Goal: Entertainment & Leisure: Browse casually

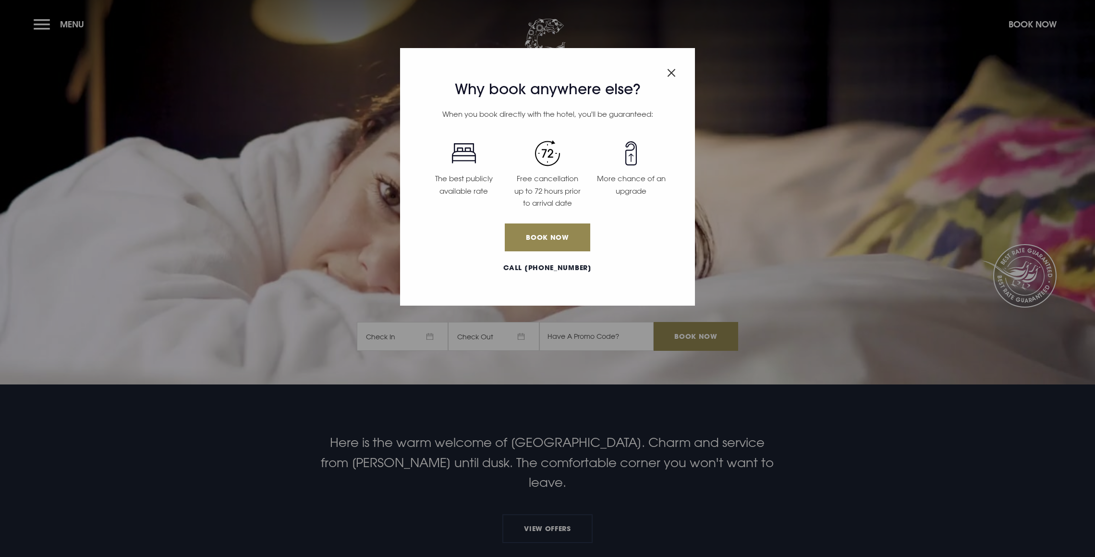
click at [45, 26] on div "Why book anywhere else? When you book directly with the hotel, you'll be guaran…" at bounding box center [547, 278] width 1095 height 557
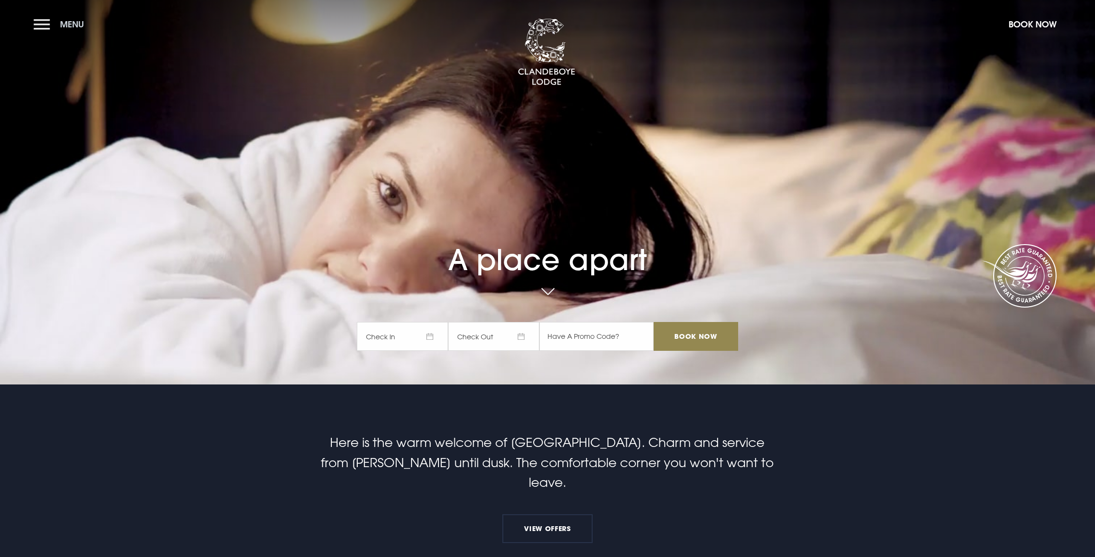
click at [45, 24] on button "Menu" at bounding box center [61, 24] width 55 height 21
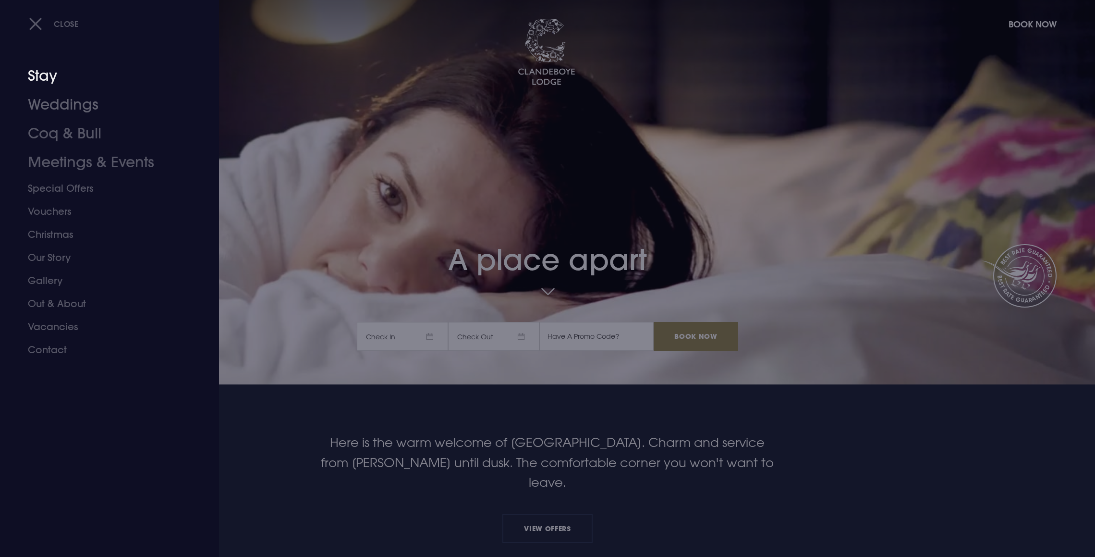
click at [43, 78] on link "Stay" at bounding box center [104, 75] width 152 height 29
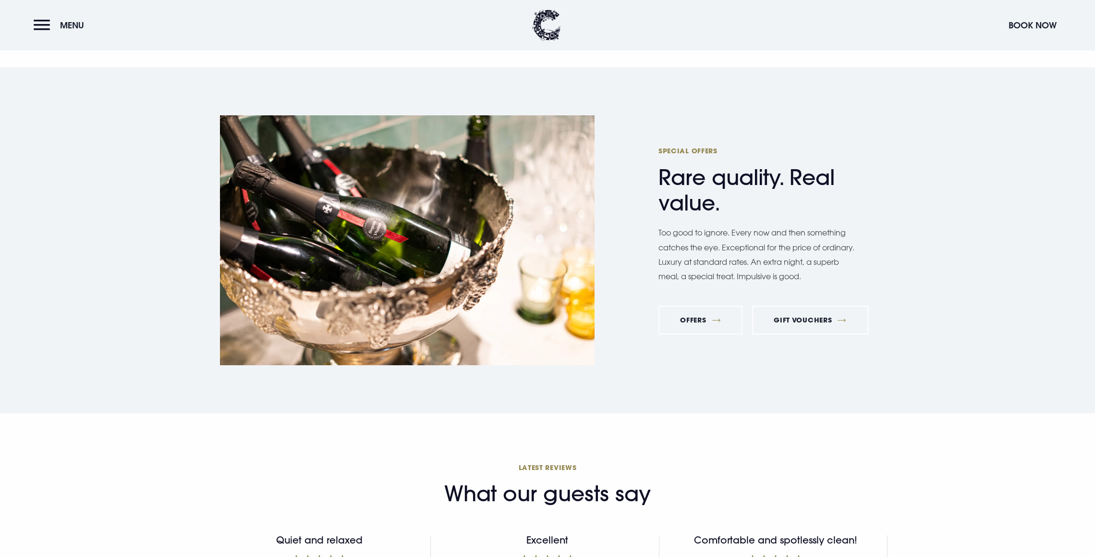
scroll to position [3711, 0]
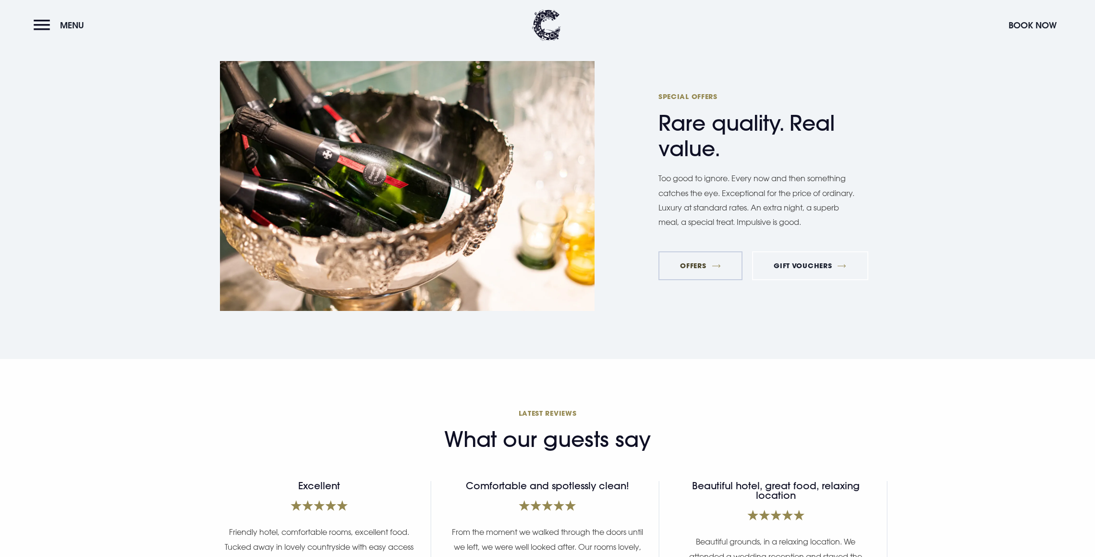
click at [686, 270] on link "Offers" at bounding box center [701, 265] width 84 height 29
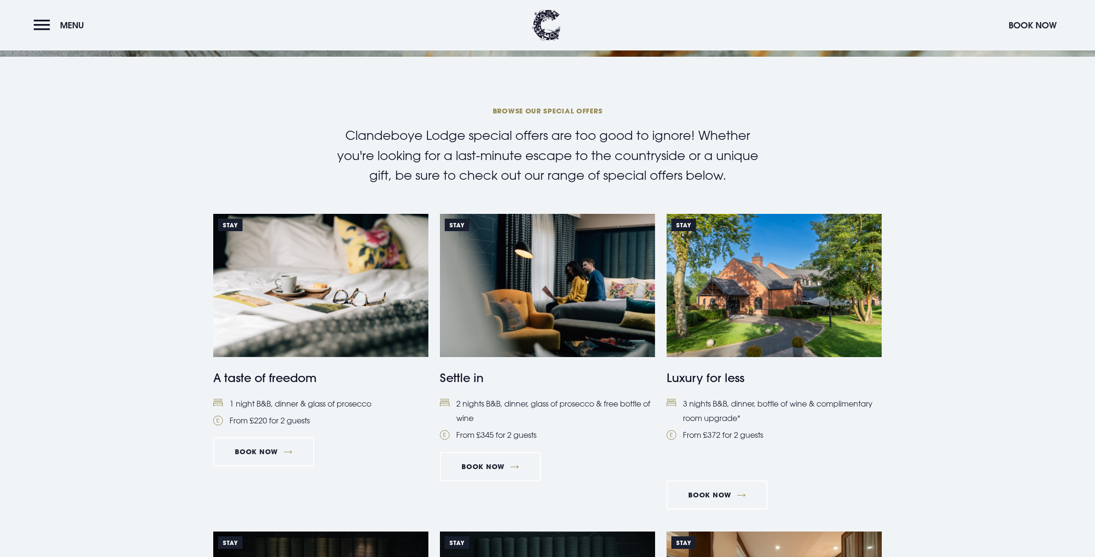
scroll to position [335, 0]
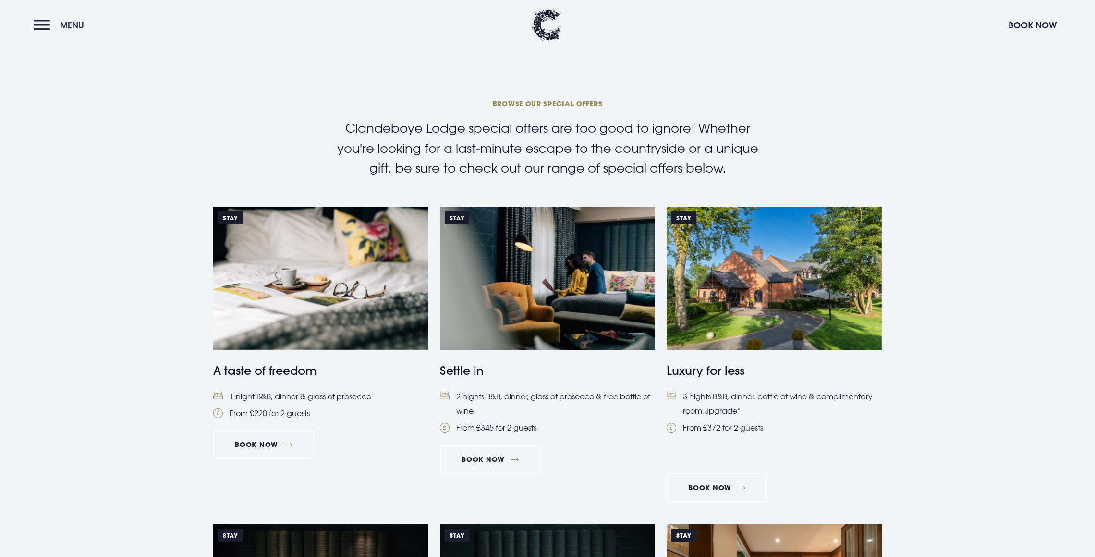
click at [43, 27] on button "Menu" at bounding box center [61, 25] width 55 height 21
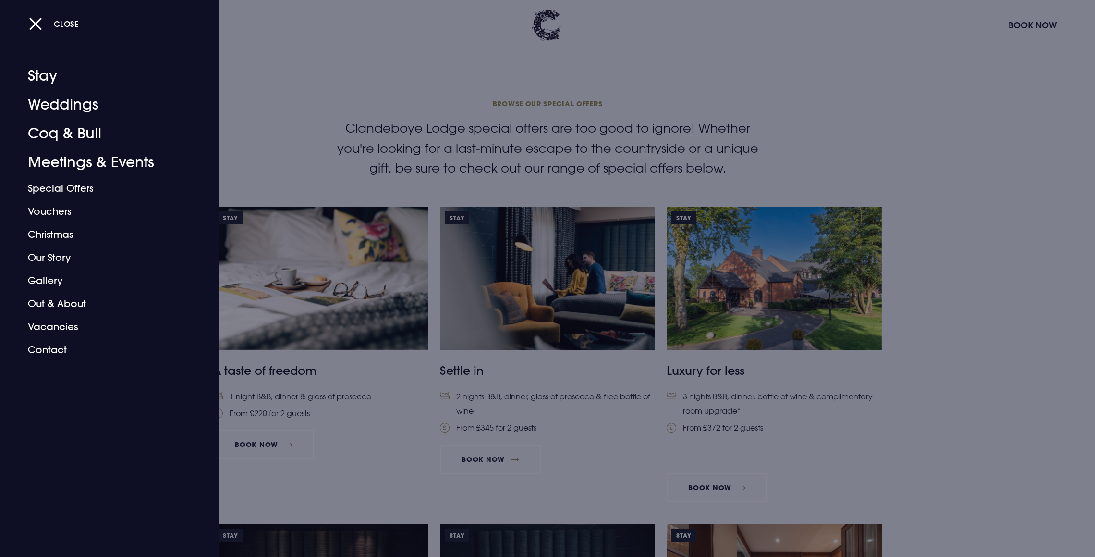
click at [1044, 377] on div at bounding box center [547, 278] width 1095 height 557
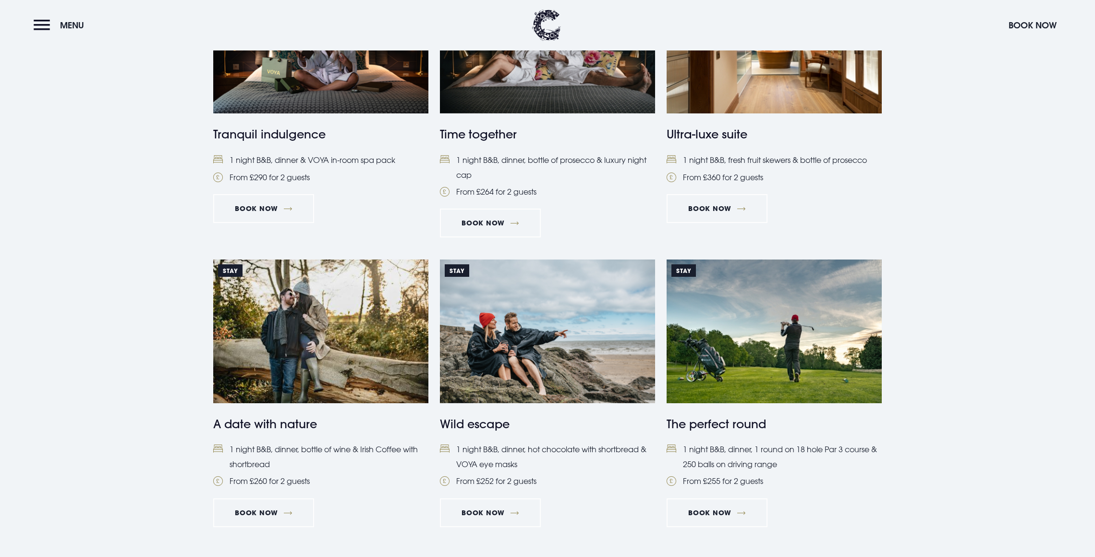
scroll to position [1265, 0]
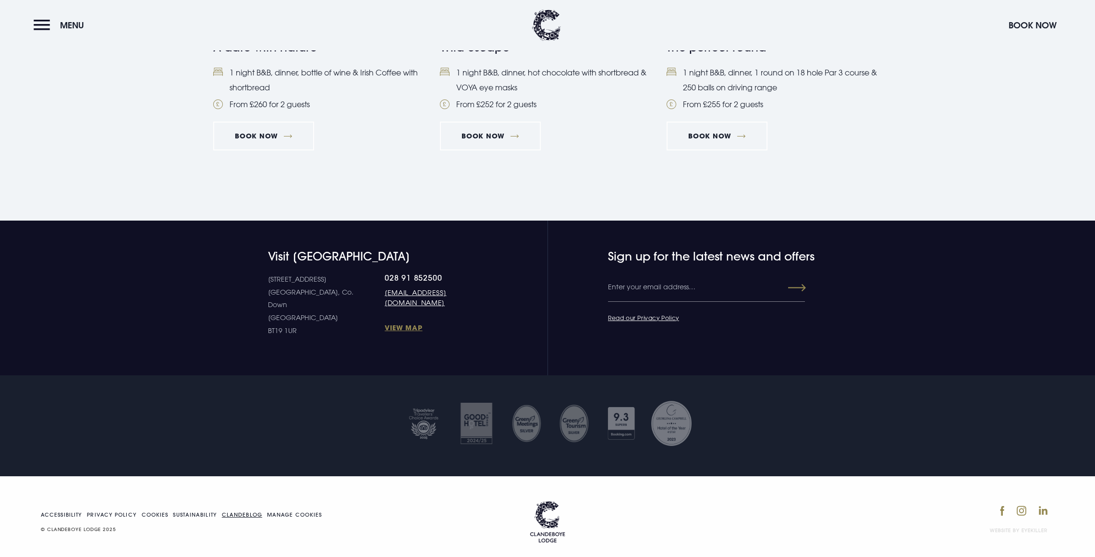
click at [240, 512] on link "Clandeblog" at bounding box center [242, 514] width 40 height 5
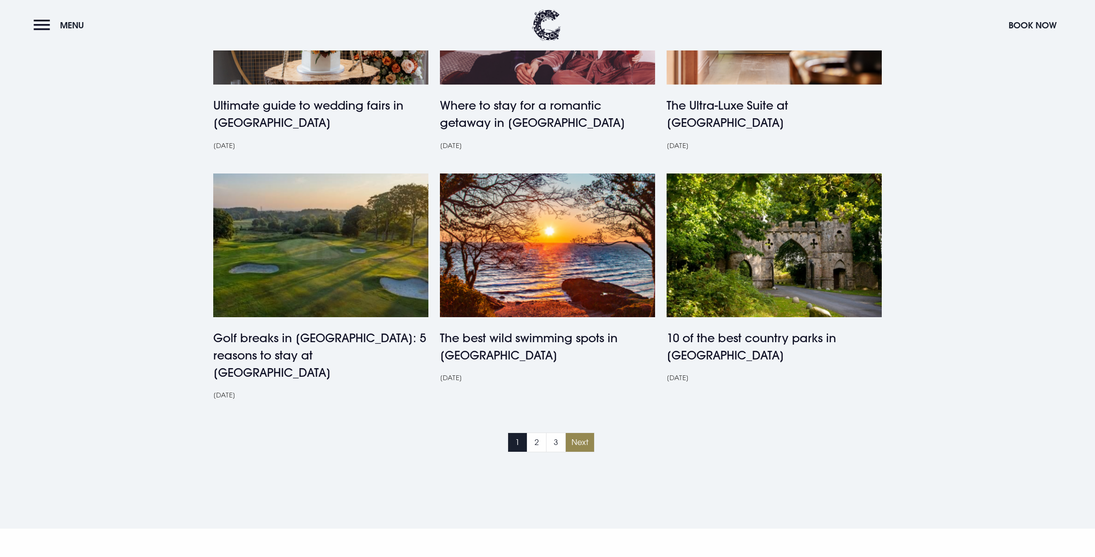
scroll to position [498, 0]
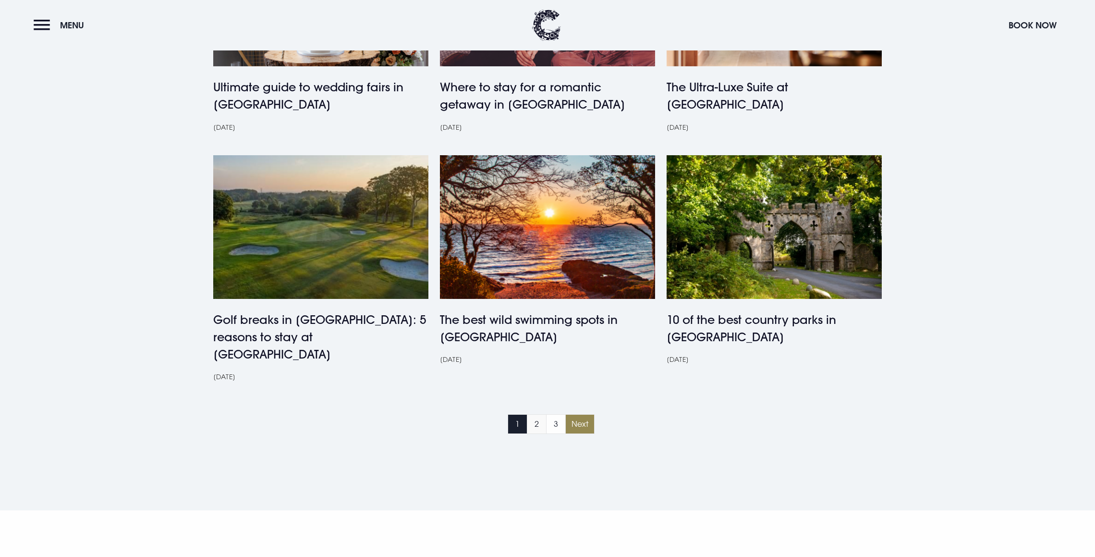
click at [537, 414] on link "2" at bounding box center [537, 423] width 20 height 19
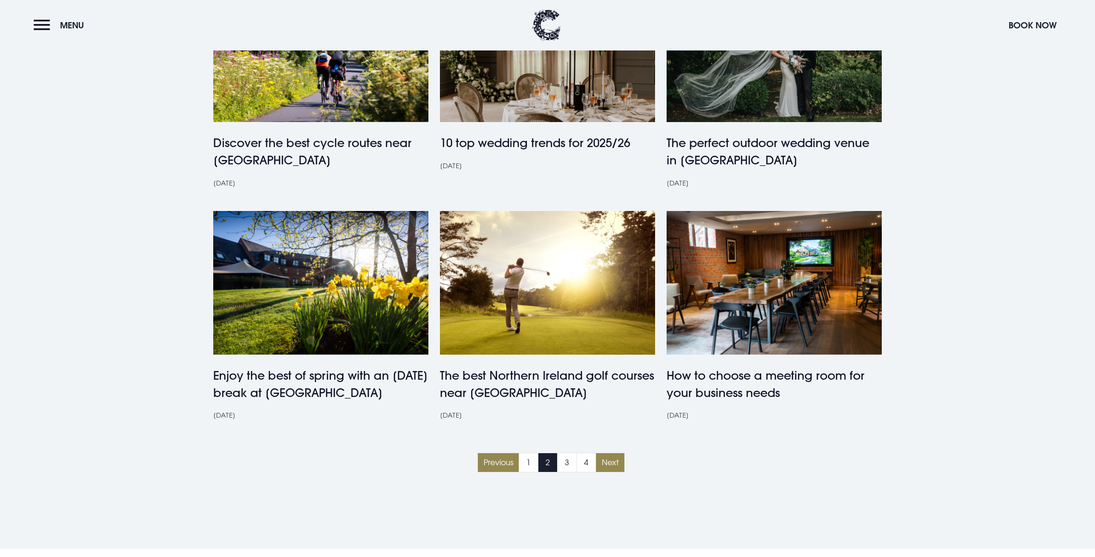
scroll to position [464, 0]
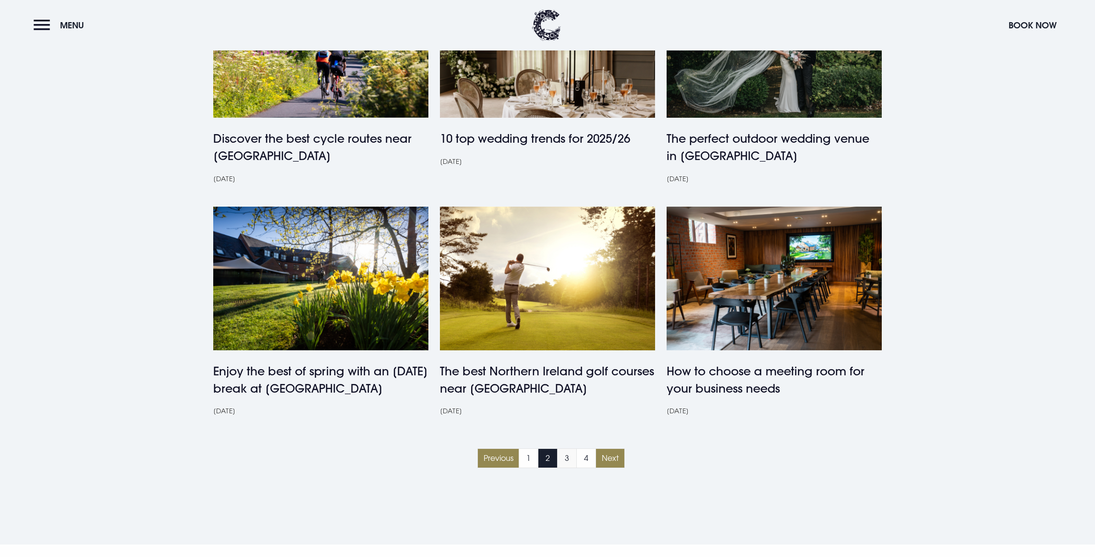
click at [569, 448] on link "3" at bounding box center [567, 457] width 20 height 19
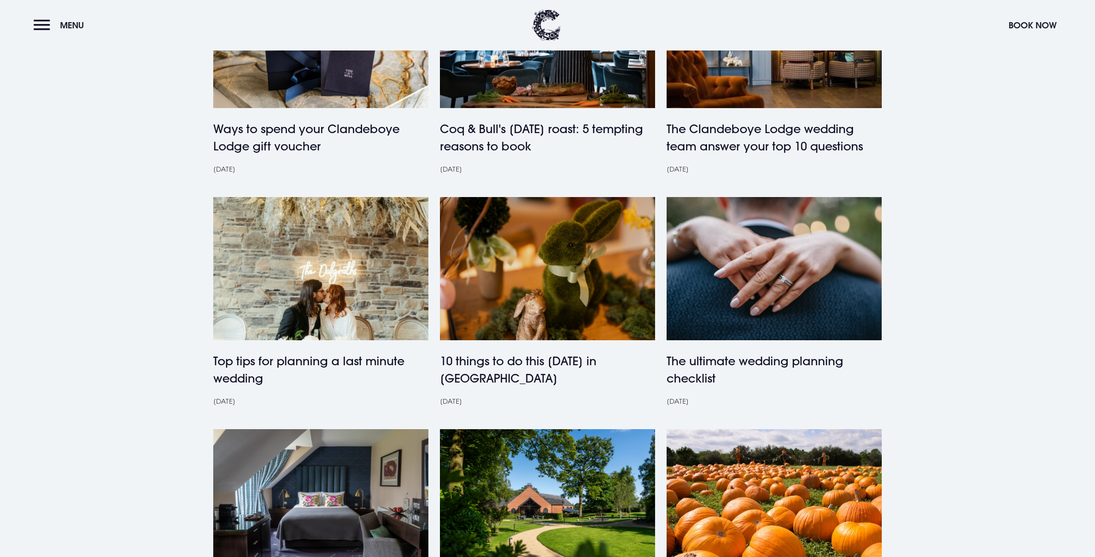
scroll to position [366, 0]
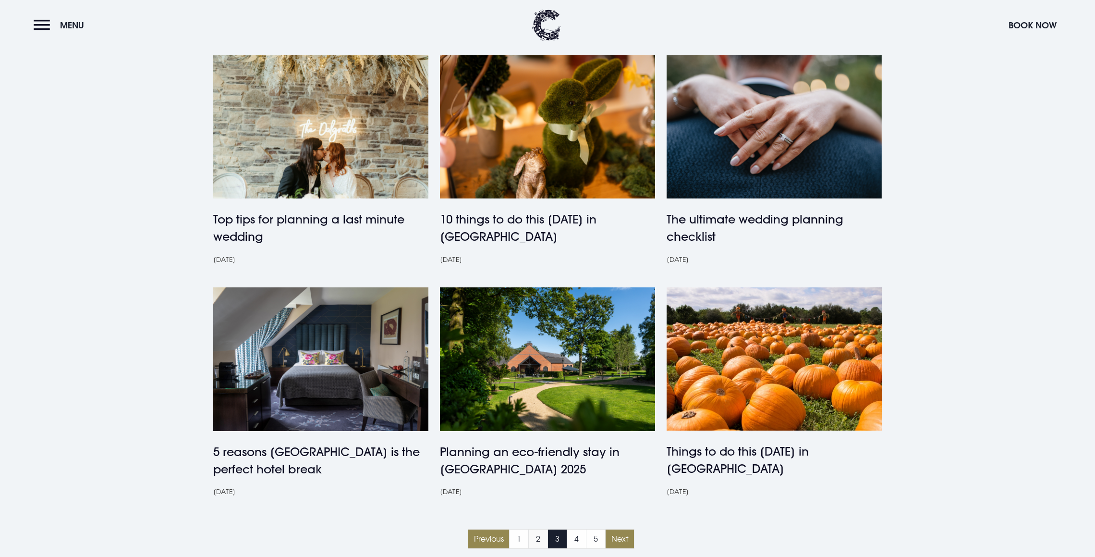
click at [539, 539] on link "2" at bounding box center [538, 538] width 20 height 19
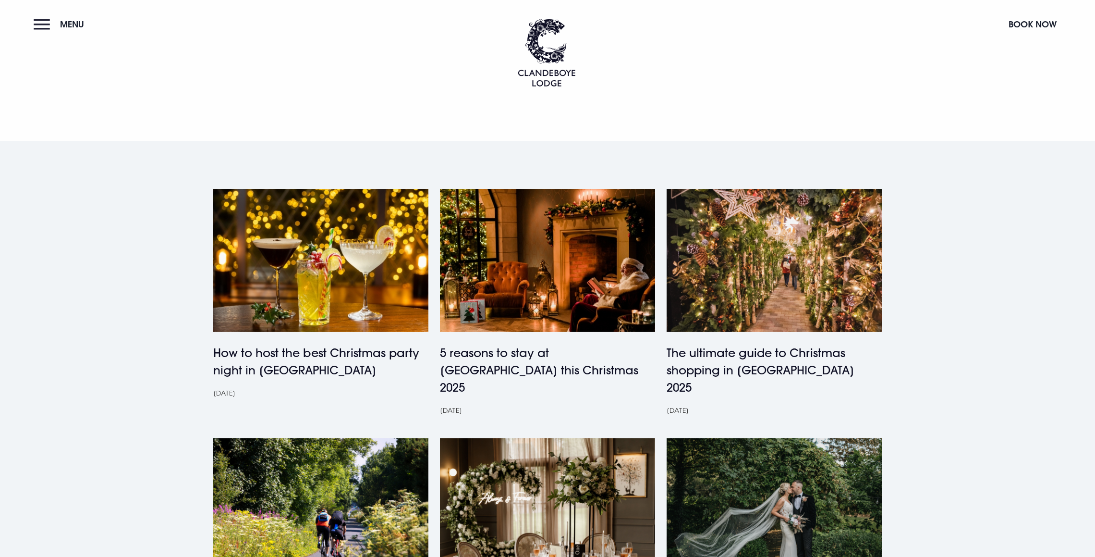
click at [48, 27] on button "Menu" at bounding box center [61, 24] width 55 height 21
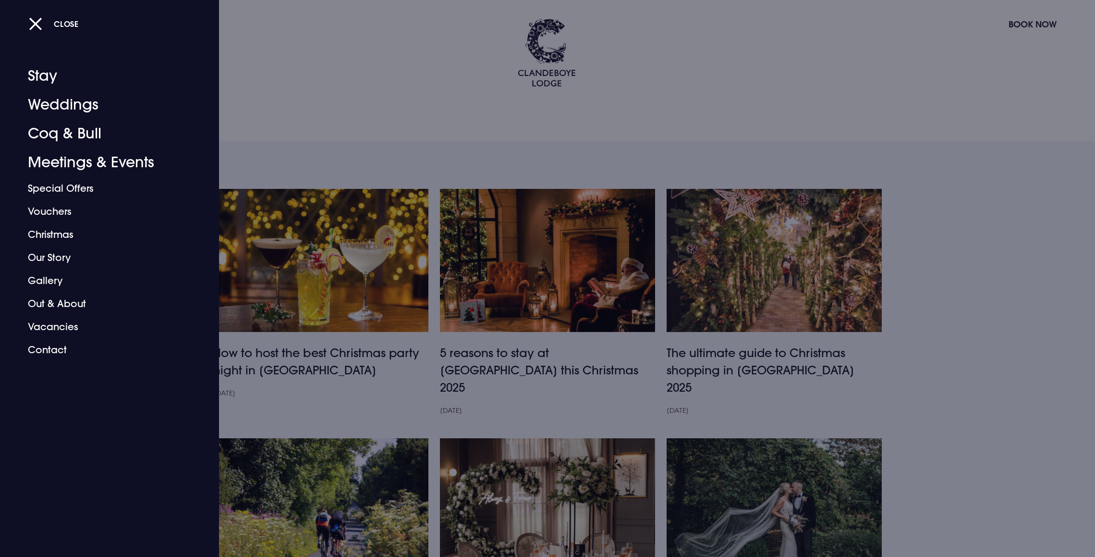
click at [304, 114] on div at bounding box center [547, 278] width 1095 height 557
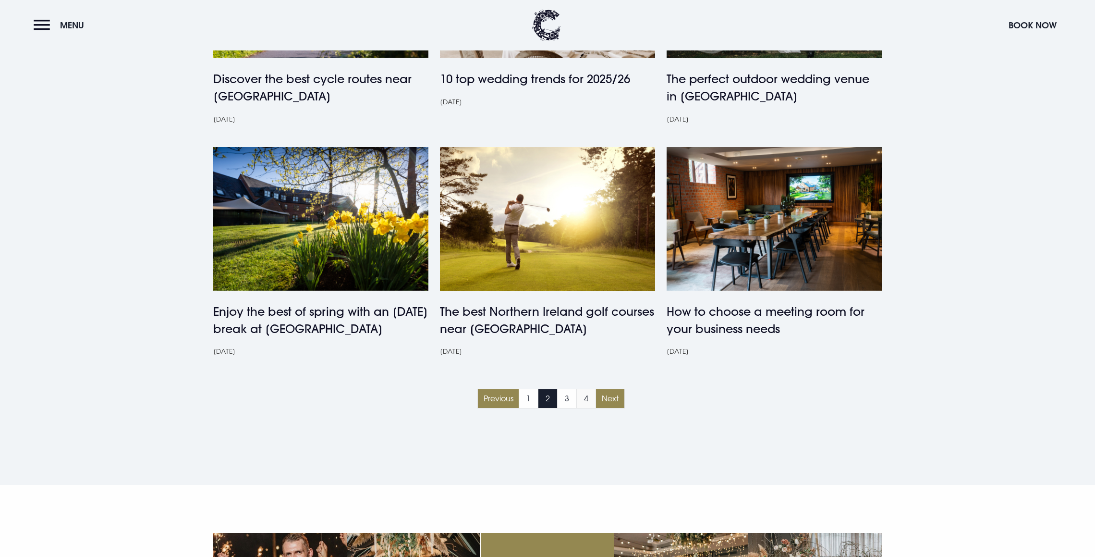
scroll to position [566, 0]
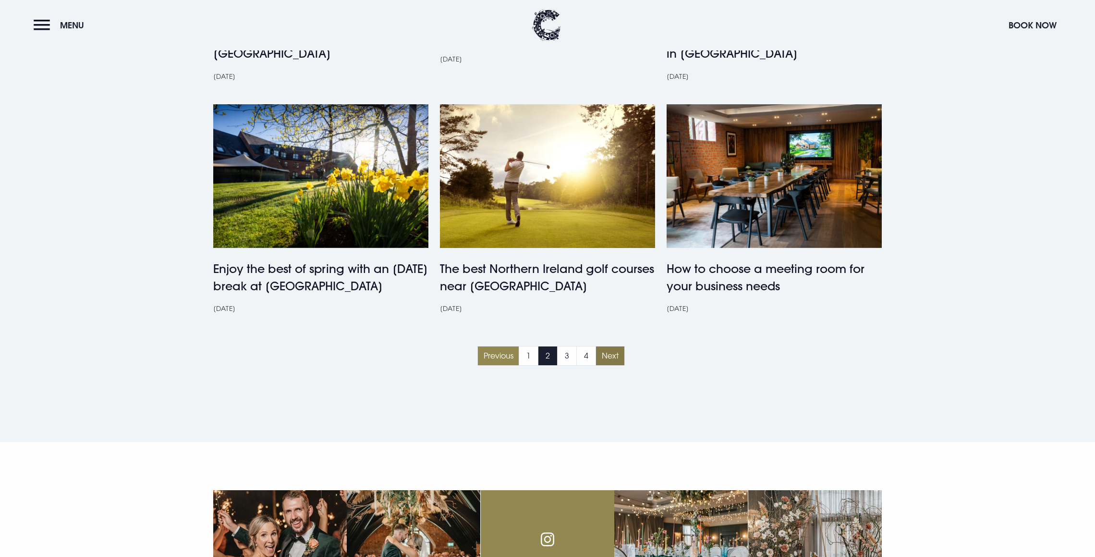
click at [612, 346] on link "Next" at bounding box center [610, 355] width 29 height 19
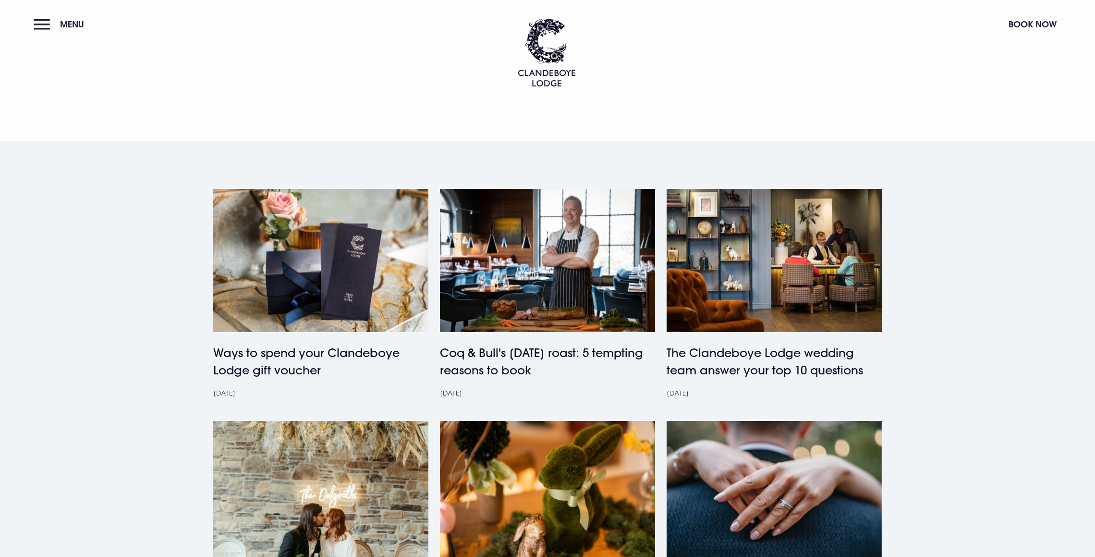
click at [46, 25] on button "Menu" at bounding box center [61, 24] width 55 height 21
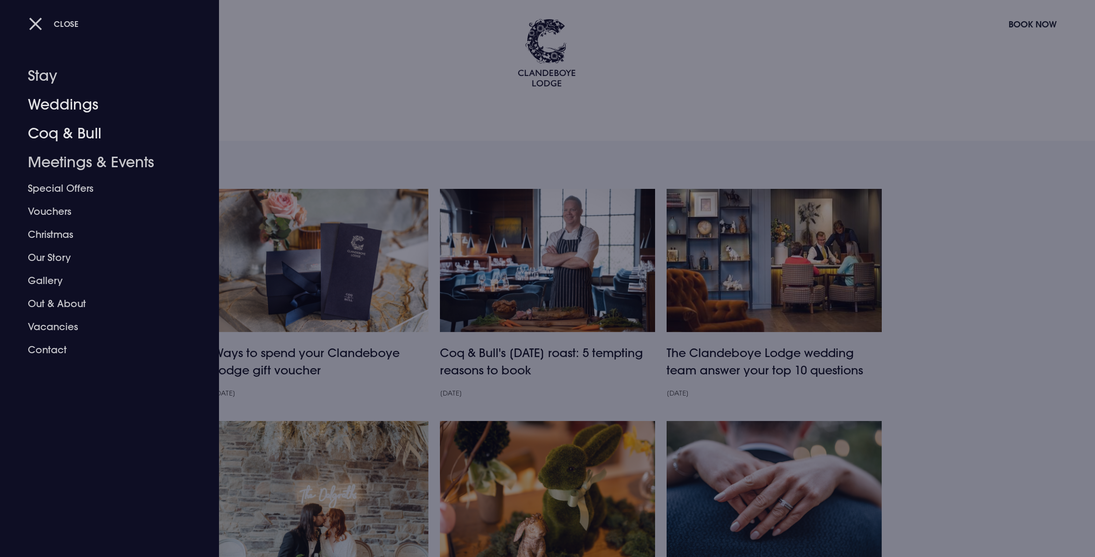
click at [58, 107] on link "Weddings" at bounding box center [104, 104] width 152 height 29
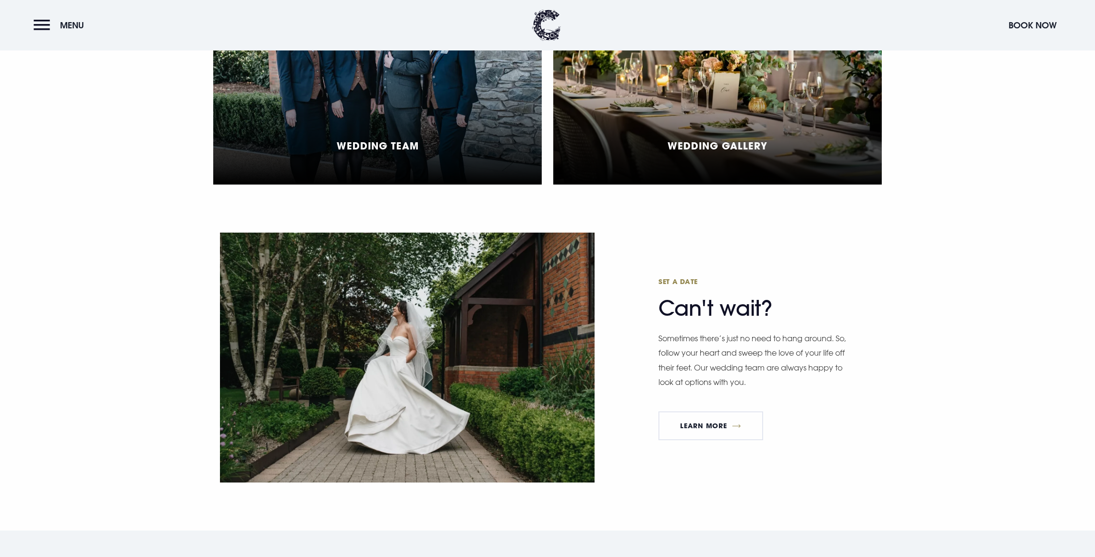
scroll to position [2436, 0]
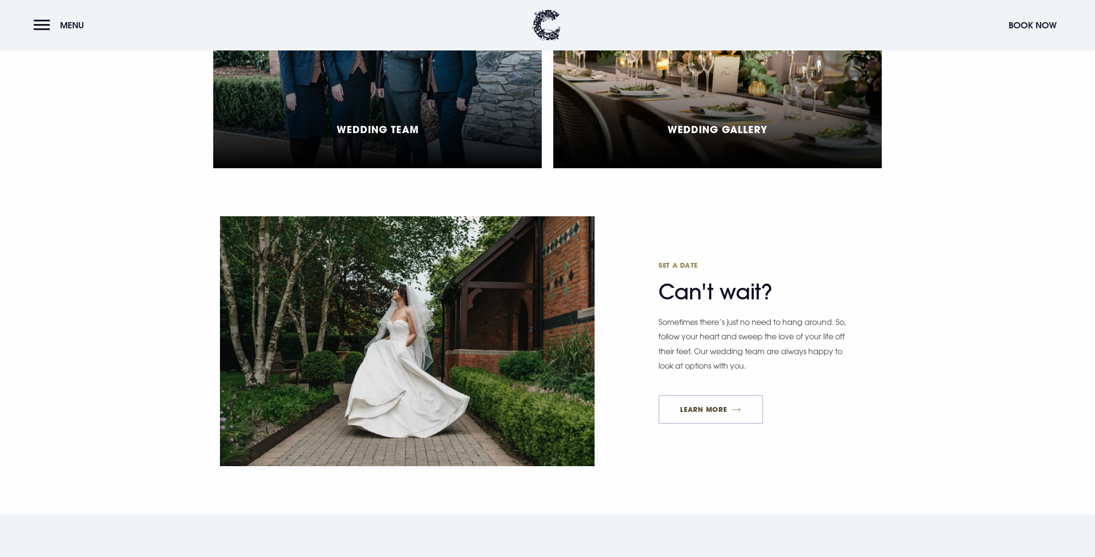
click at [709, 412] on link "Learn More" at bounding box center [711, 409] width 105 height 29
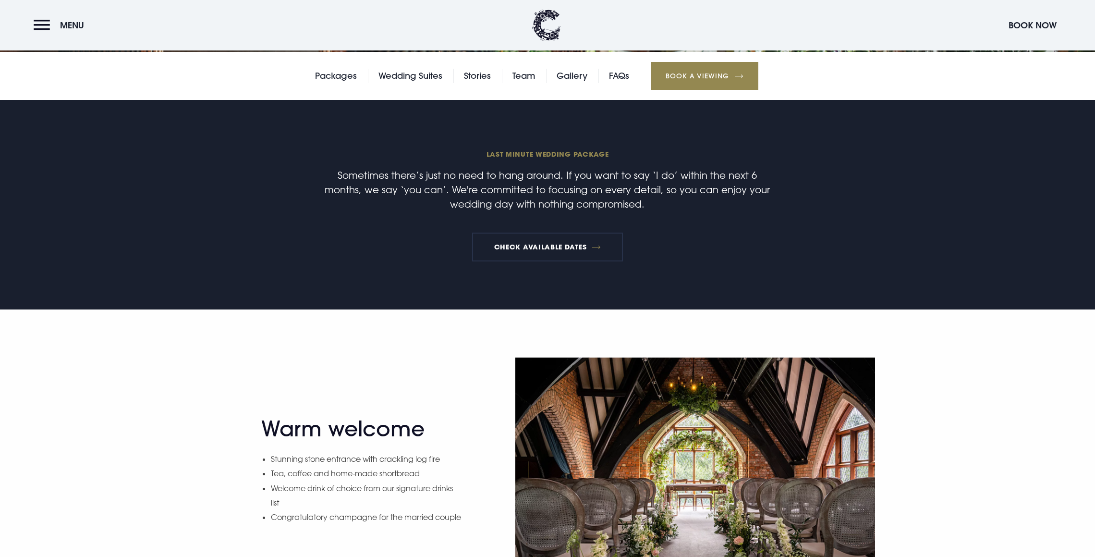
scroll to position [391, 0]
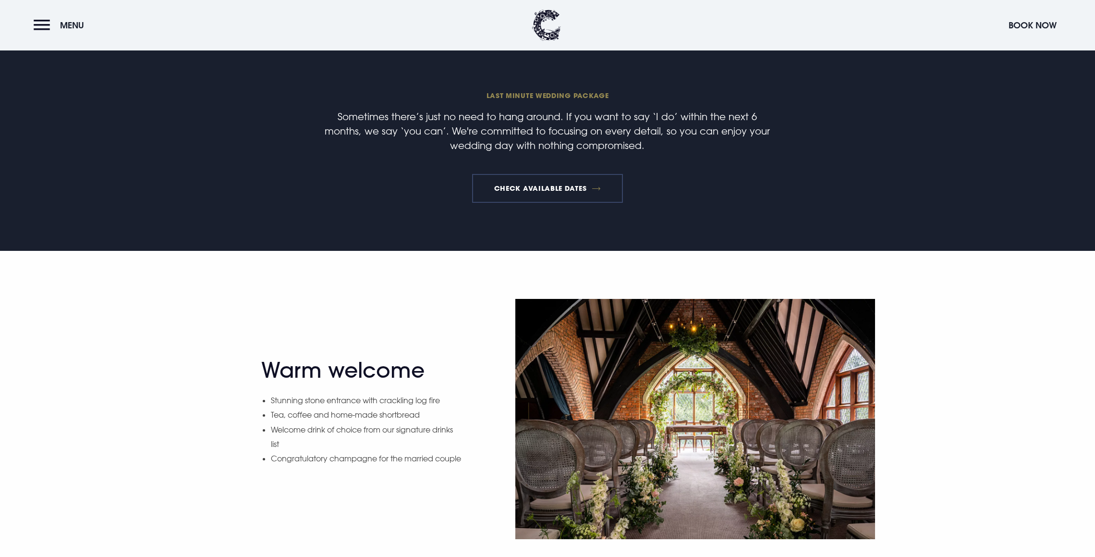
click at [540, 195] on link "Check available dates" at bounding box center [547, 188] width 150 height 29
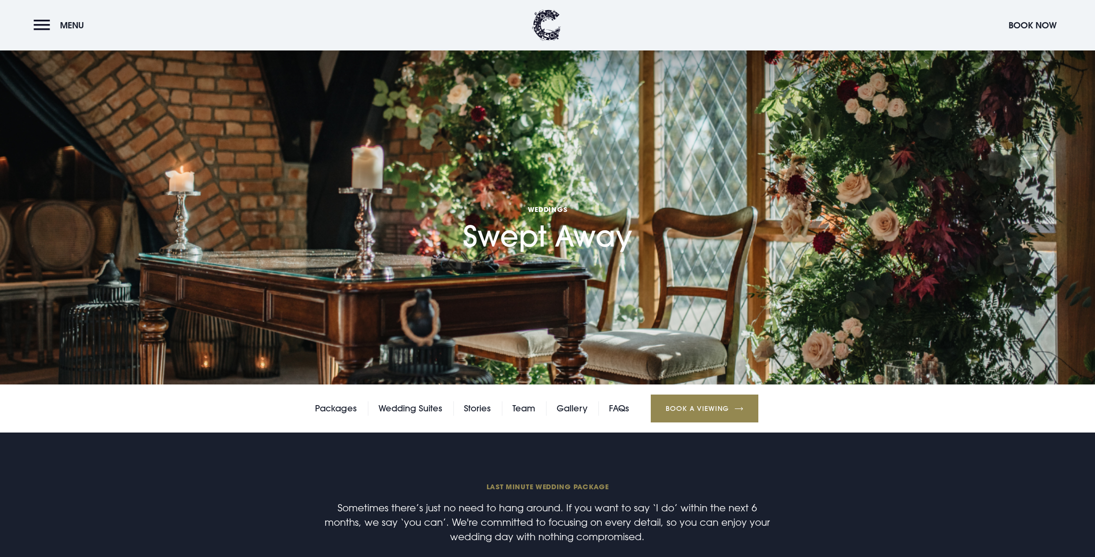
scroll to position [0, 0]
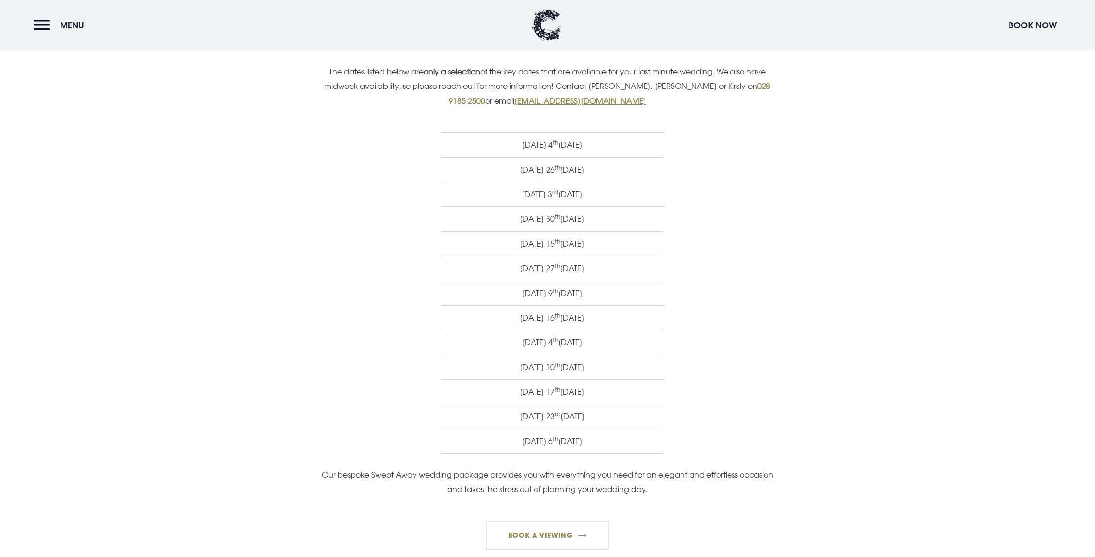
scroll to position [406, 0]
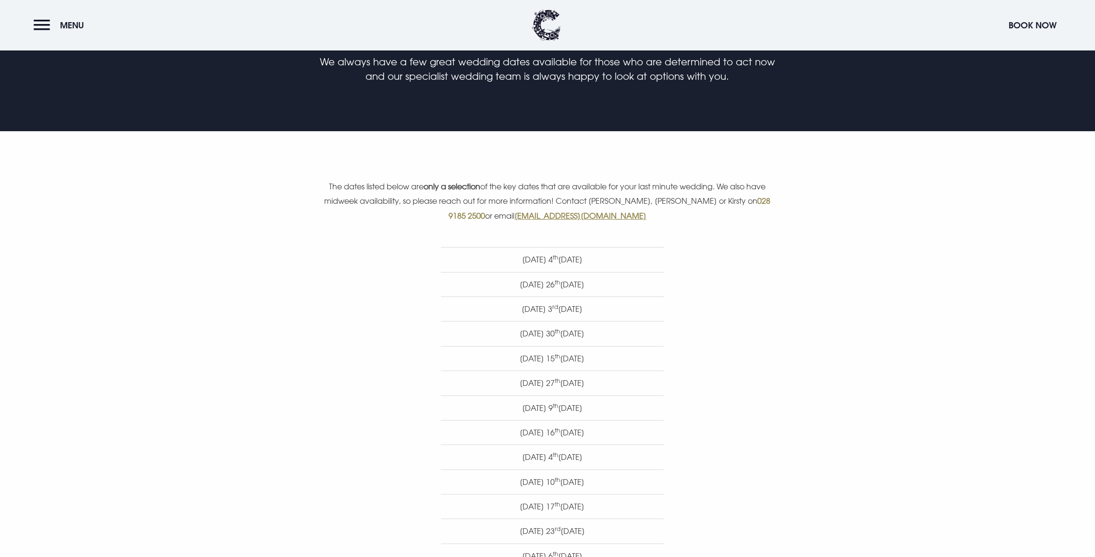
scroll to position [292, 0]
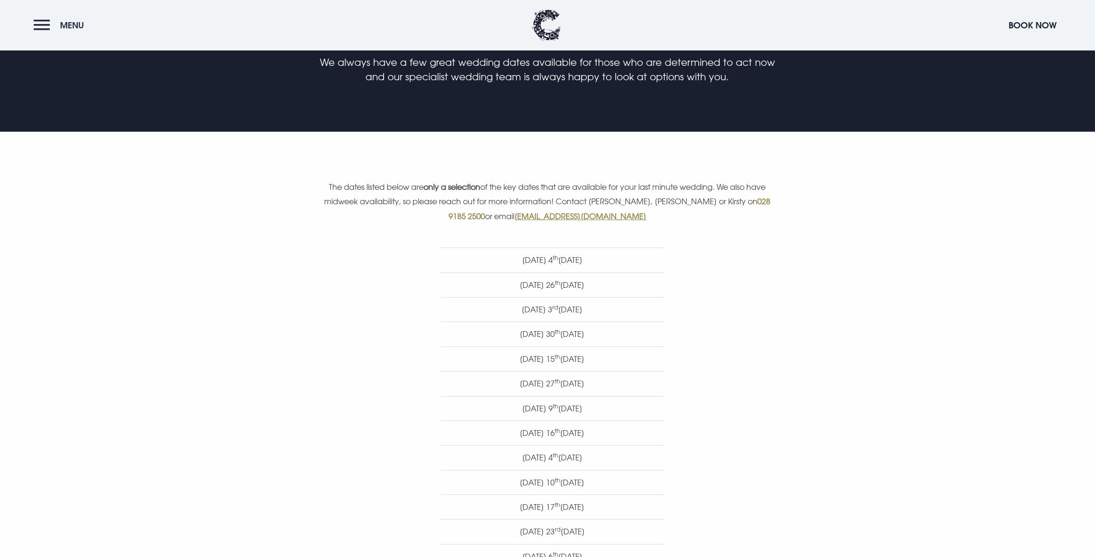
click at [39, 22] on button "Menu" at bounding box center [61, 25] width 55 height 21
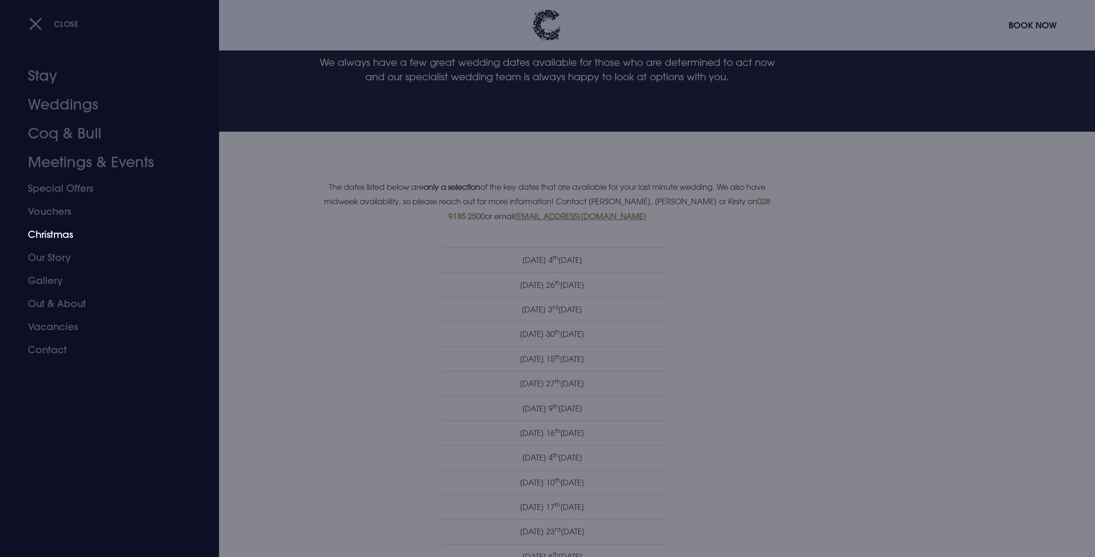
click at [61, 233] on link "Christmas" at bounding box center [104, 234] width 152 height 23
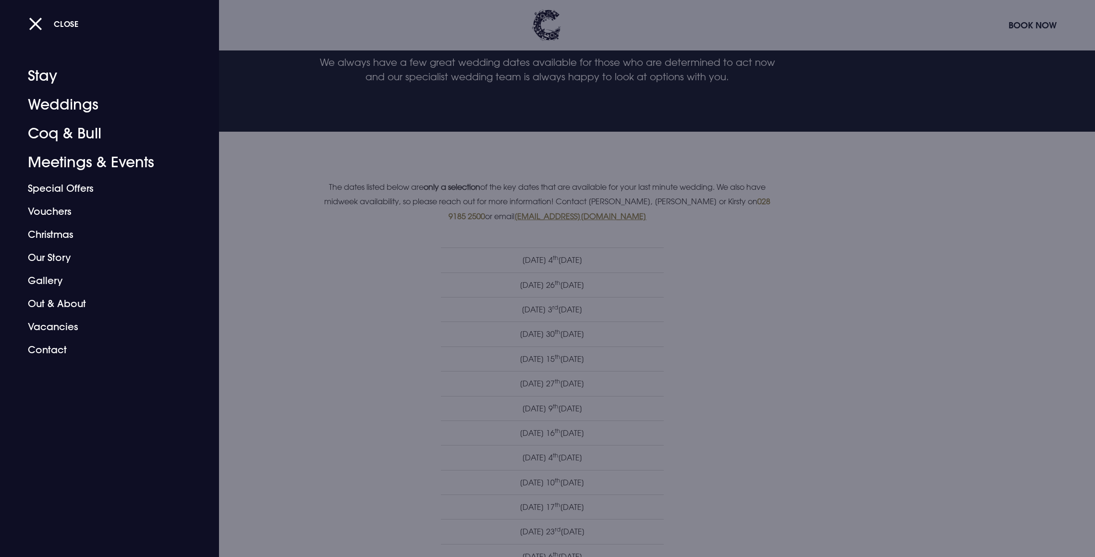
click at [390, 348] on div at bounding box center [547, 278] width 1095 height 557
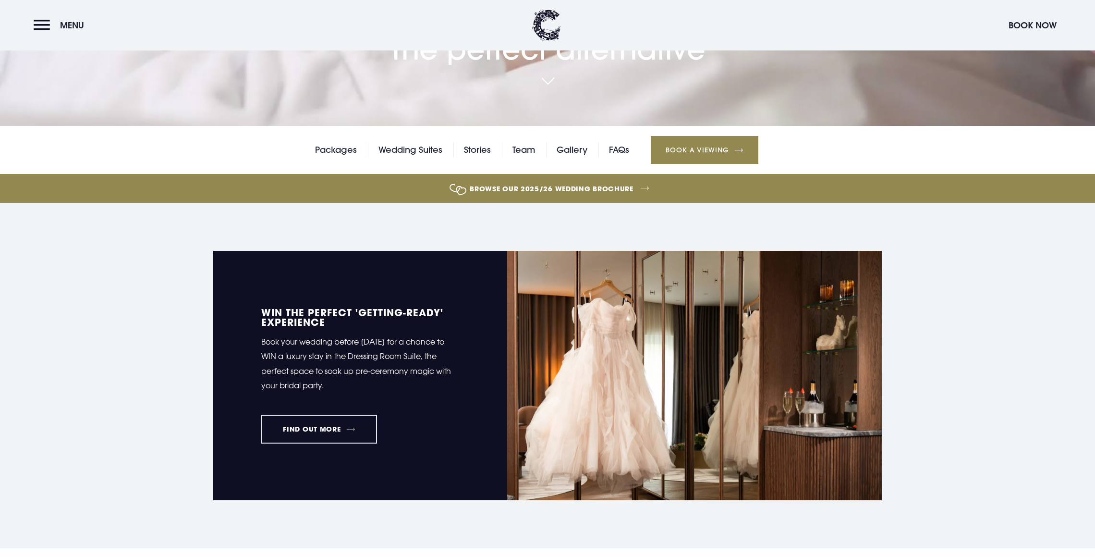
scroll to position [276, 0]
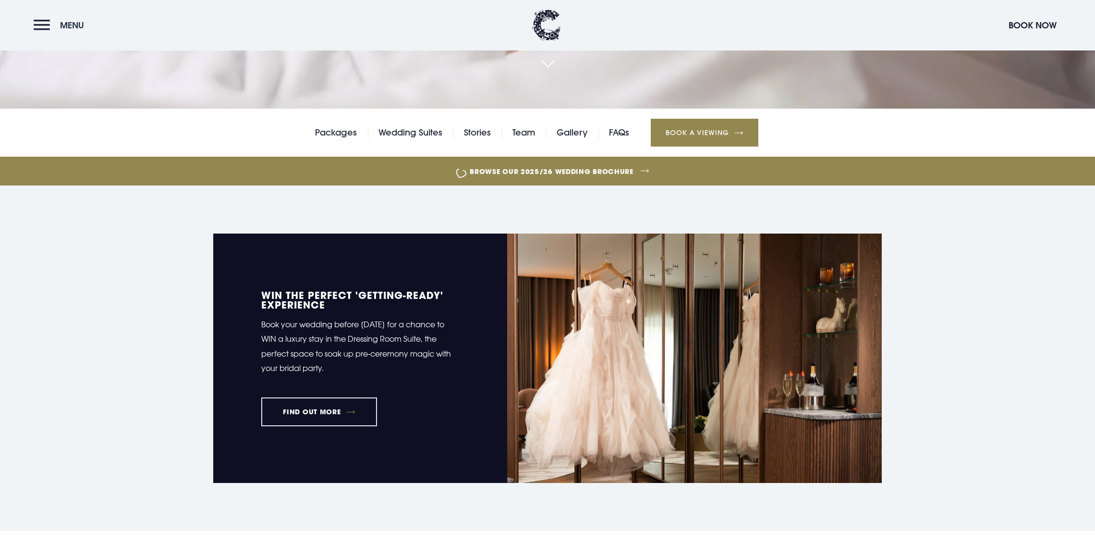
click at [44, 21] on button "Menu" at bounding box center [61, 25] width 55 height 21
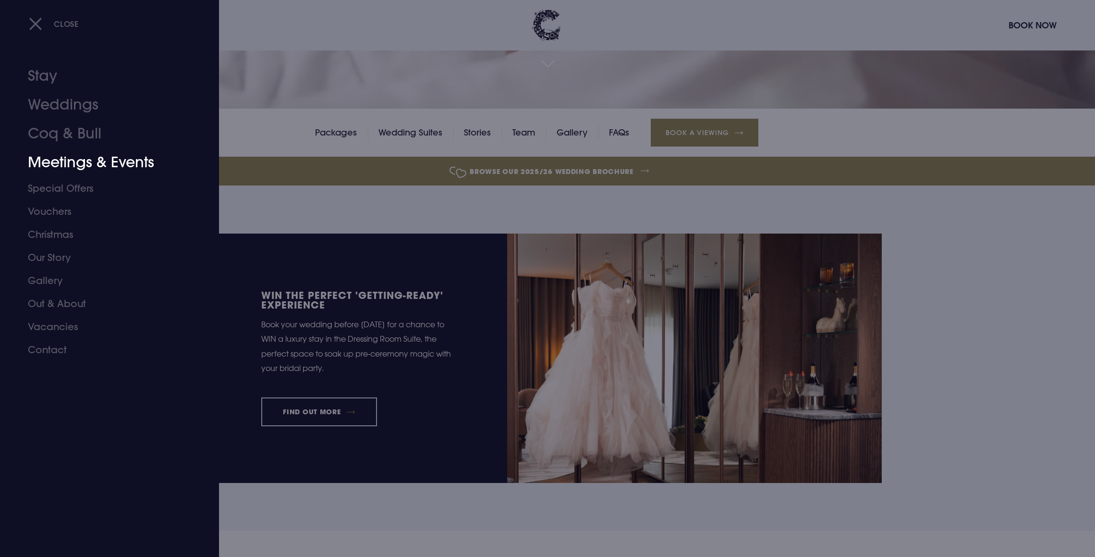
click at [58, 166] on link "Meetings & Events" at bounding box center [104, 162] width 152 height 29
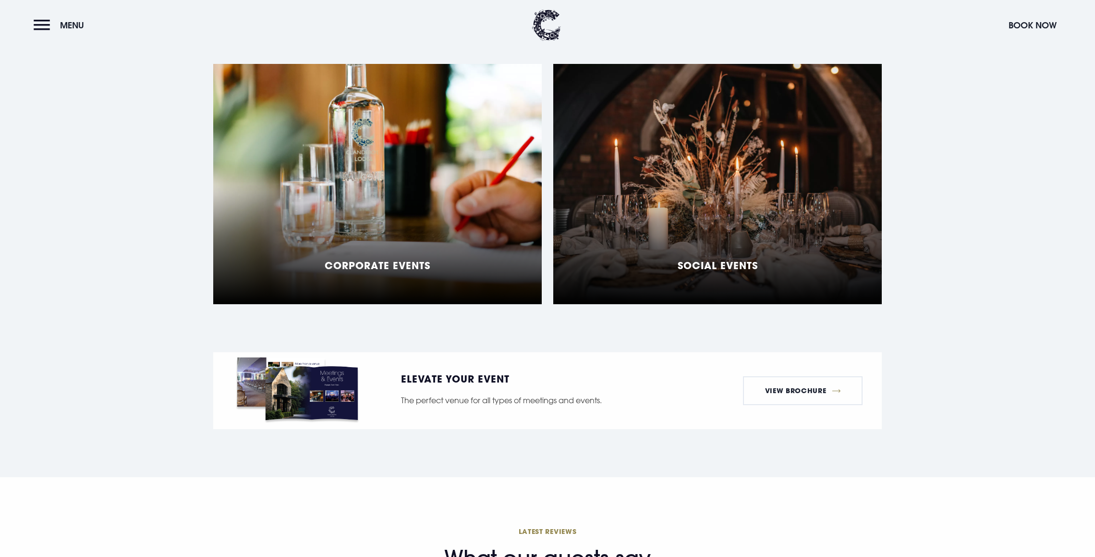
scroll to position [877, 0]
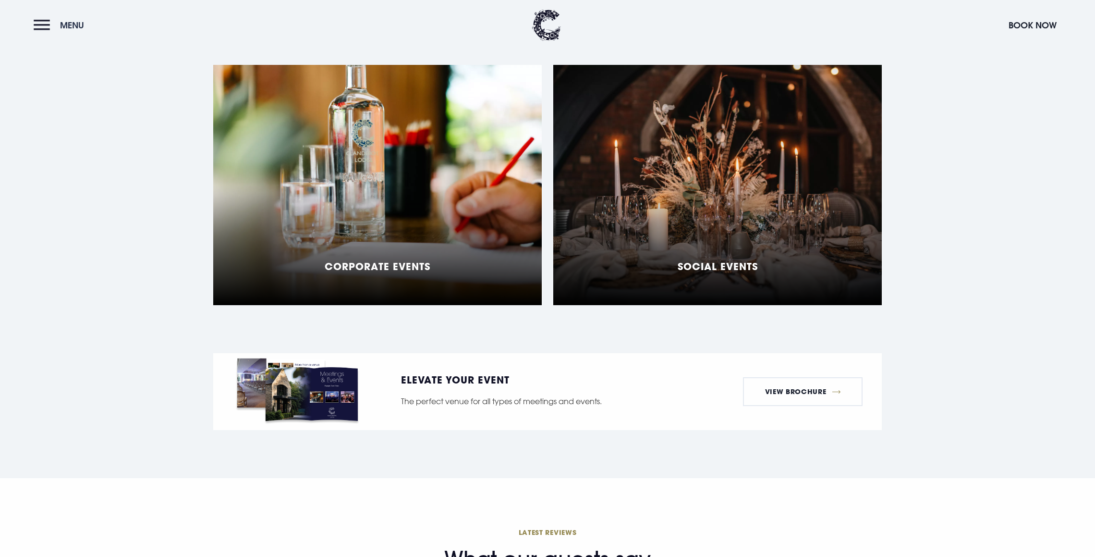
click at [47, 28] on button "Menu" at bounding box center [61, 25] width 55 height 21
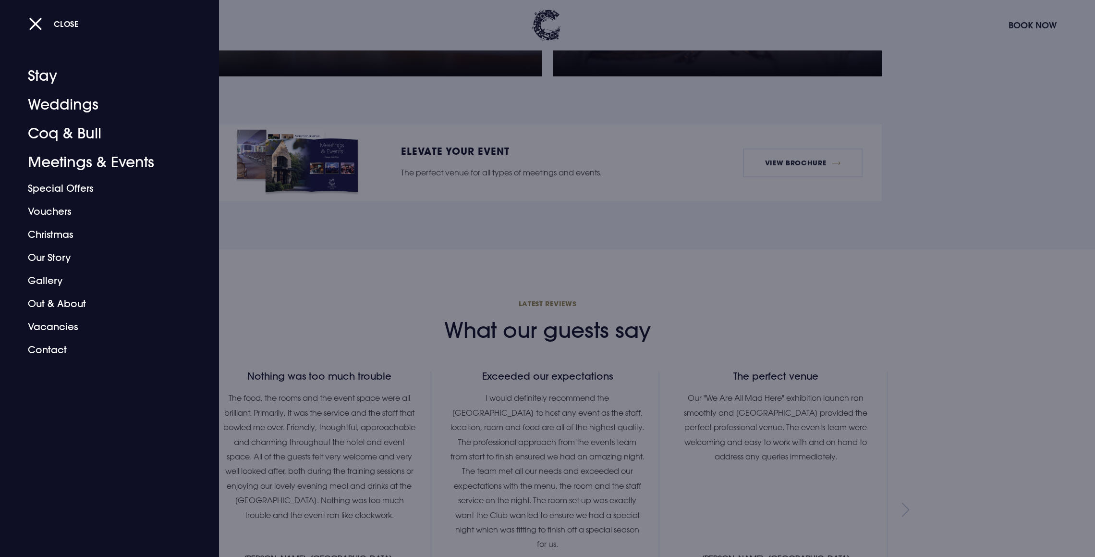
scroll to position [1579, 0]
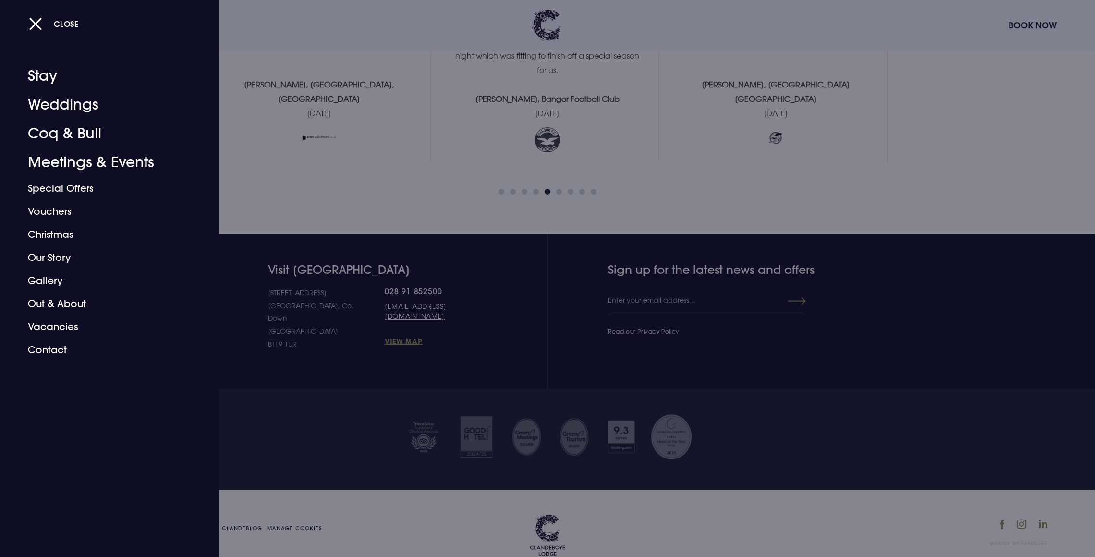
click at [246, 504] on div at bounding box center [547, 278] width 1095 height 557
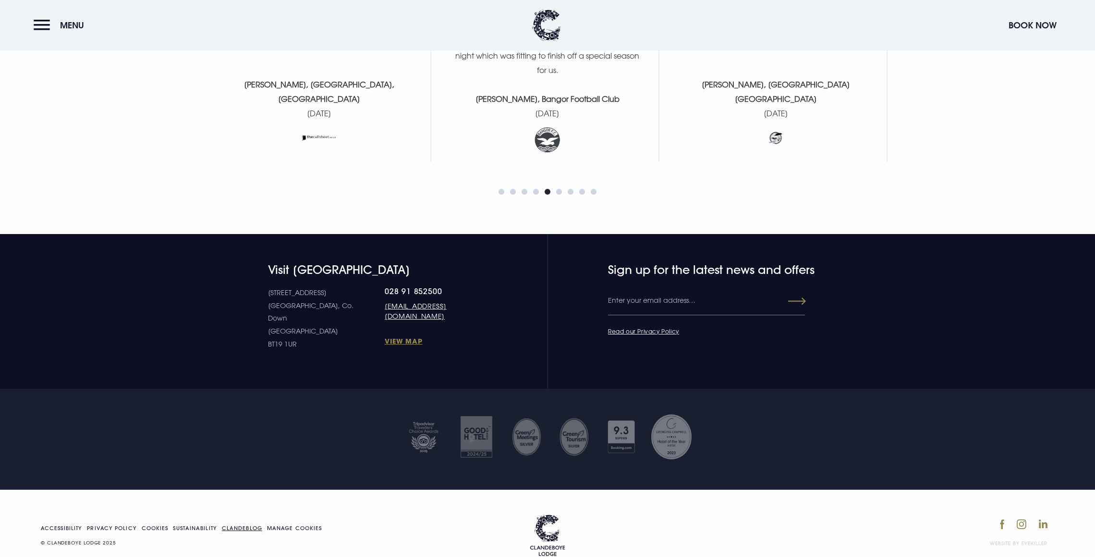
click at [245, 526] on link "Clandeblog" at bounding box center [242, 528] width 40 height 5
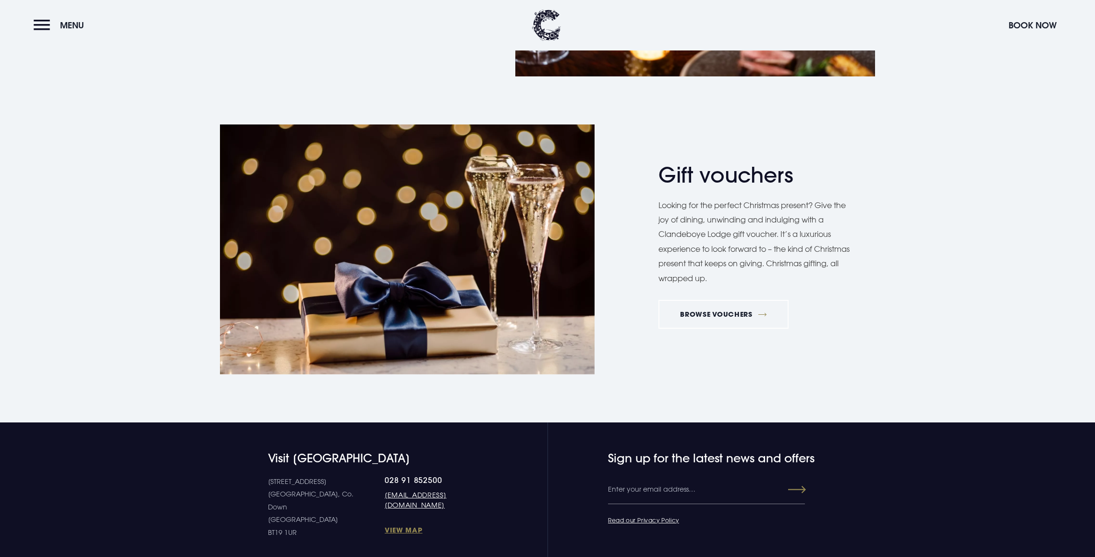
scroll to position [1959, 0]
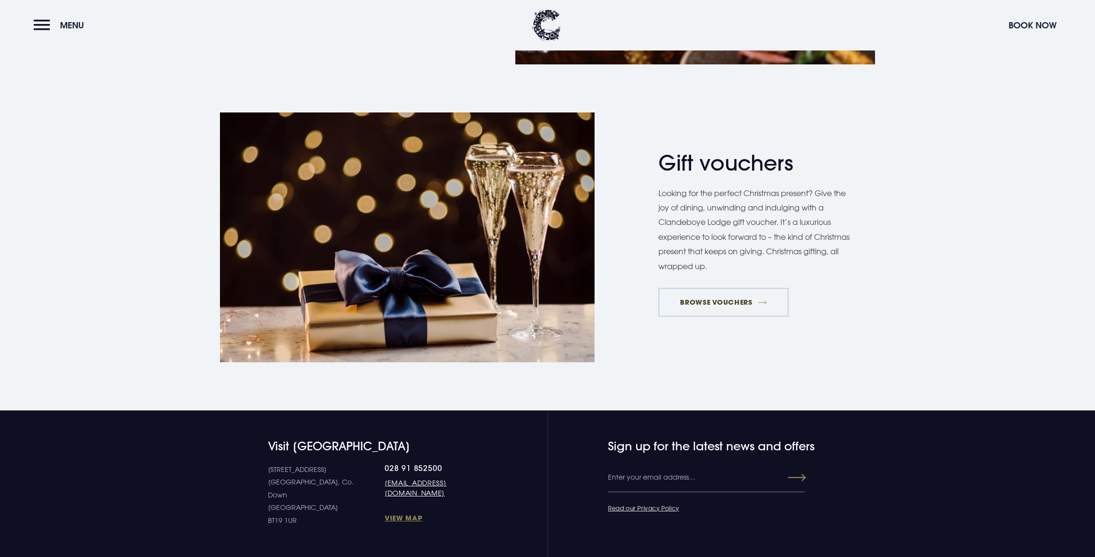
click at [726, 304] on link "BROWSE VOUCHERS" at bounding box center [724, 302] width 130 height 29
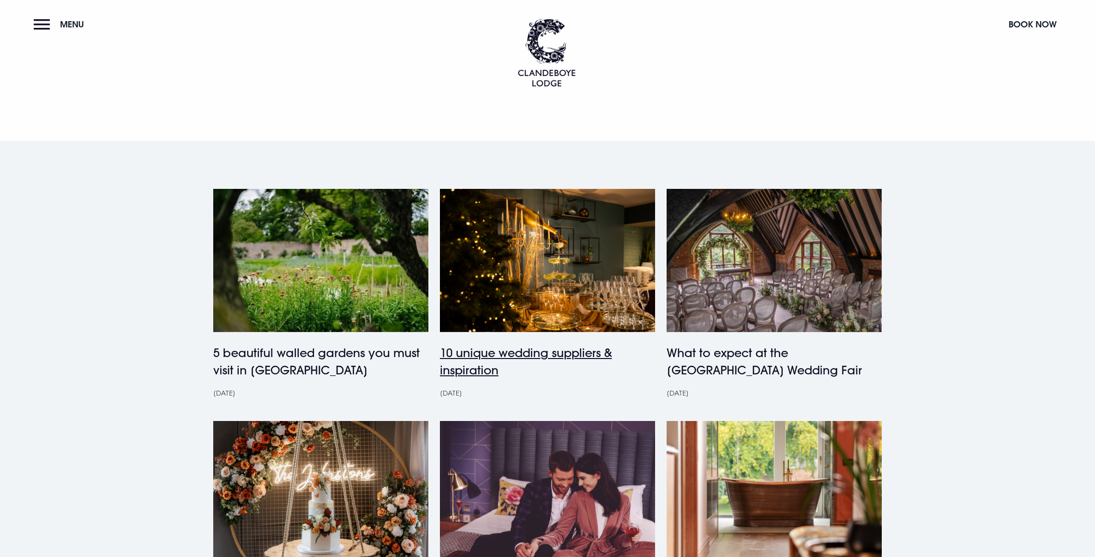
click at [504, 356] on h4 "10 unique wedding suppliers & inspiration" at bounding box center [547, 361] width 215 height 35
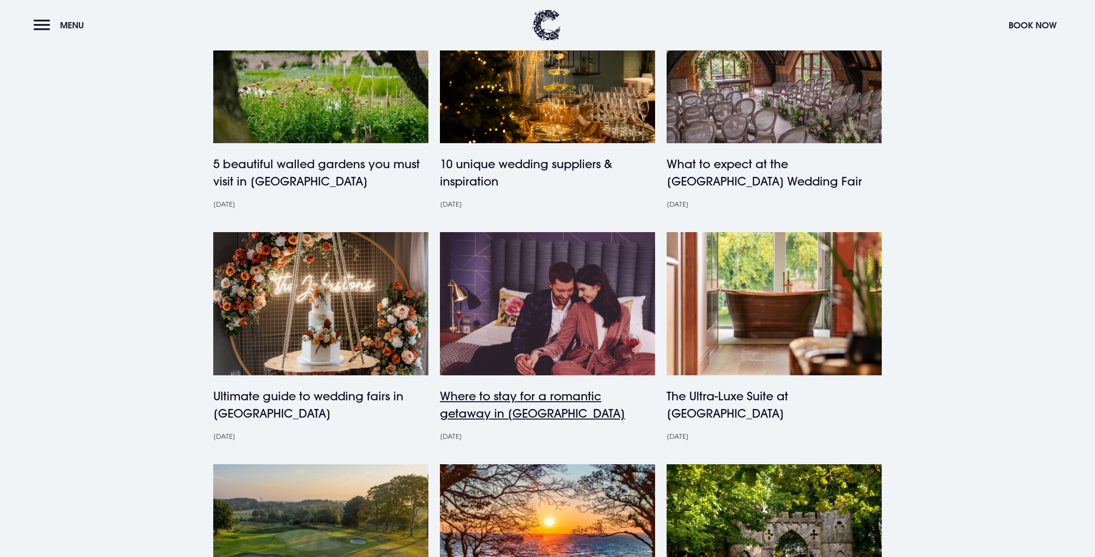
scroll to position [191, 0]
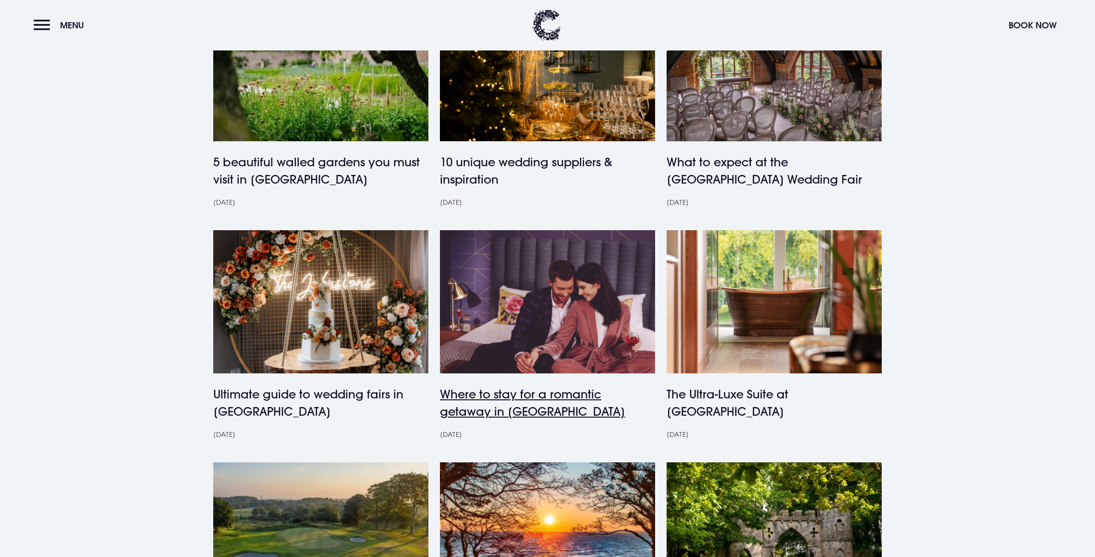
click at [503, 400] on h4 "Where to stay for a romantic getaway in Northern Ireland" at bounding box center [547, 402] width 215 height 35
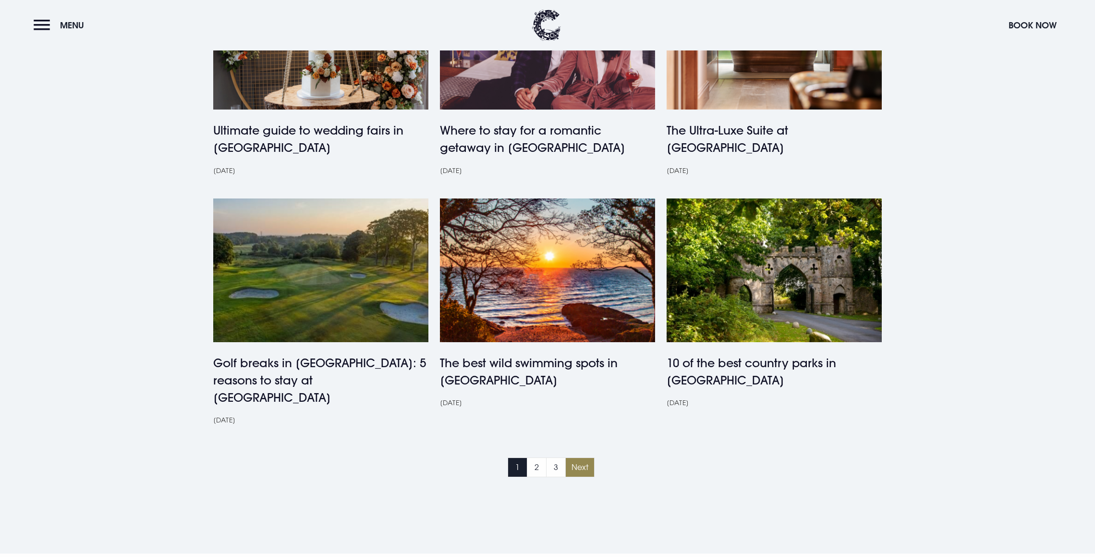
scroll to position [0, 0]
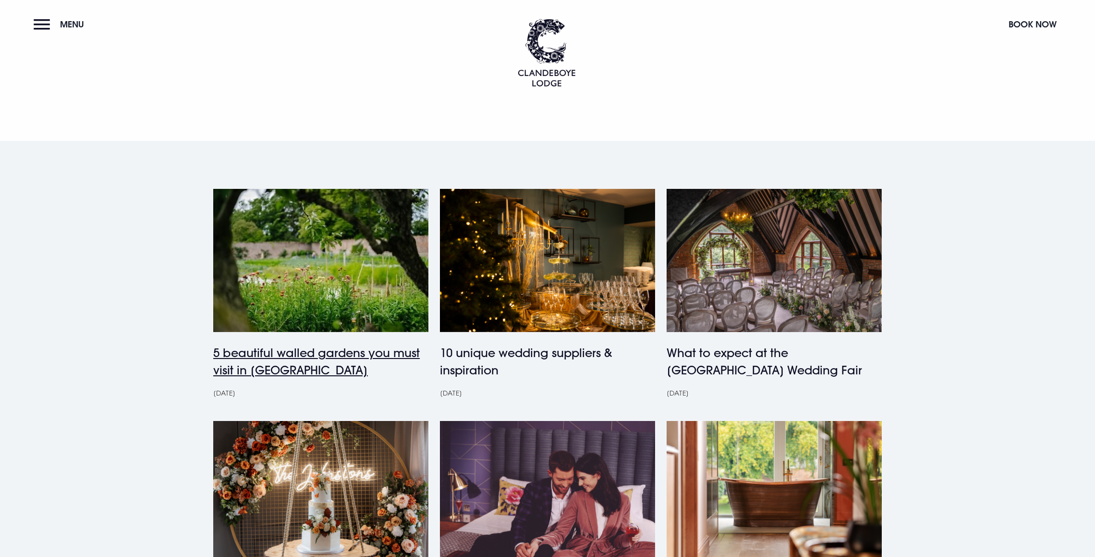
click at [304, 355] on h4 "5 beautiful walled gardens you must visit in Northern Ireland" at bounding box center [320, 361] width 215 height 35
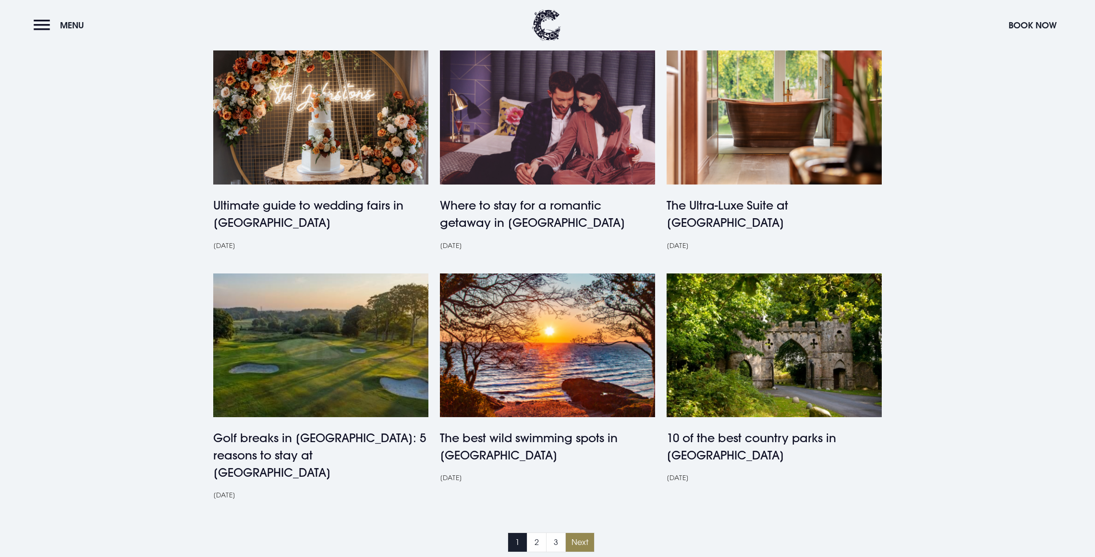
scroll to position [383, 0]
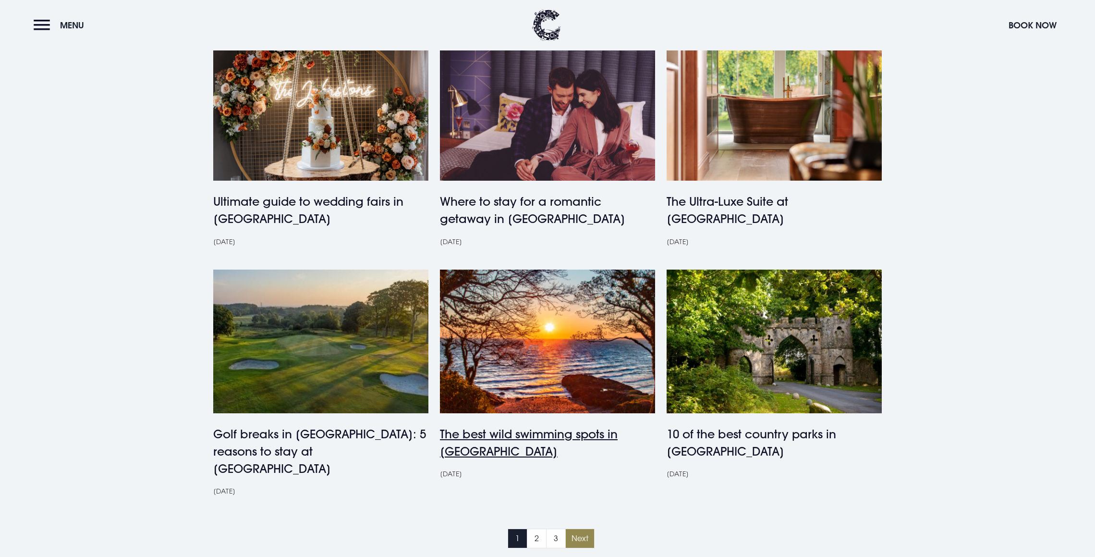
click at [534, 432] on h4 "The best wild swimming spots in Northern Ireland" at bounding box center [547, 442] width 215 height 35
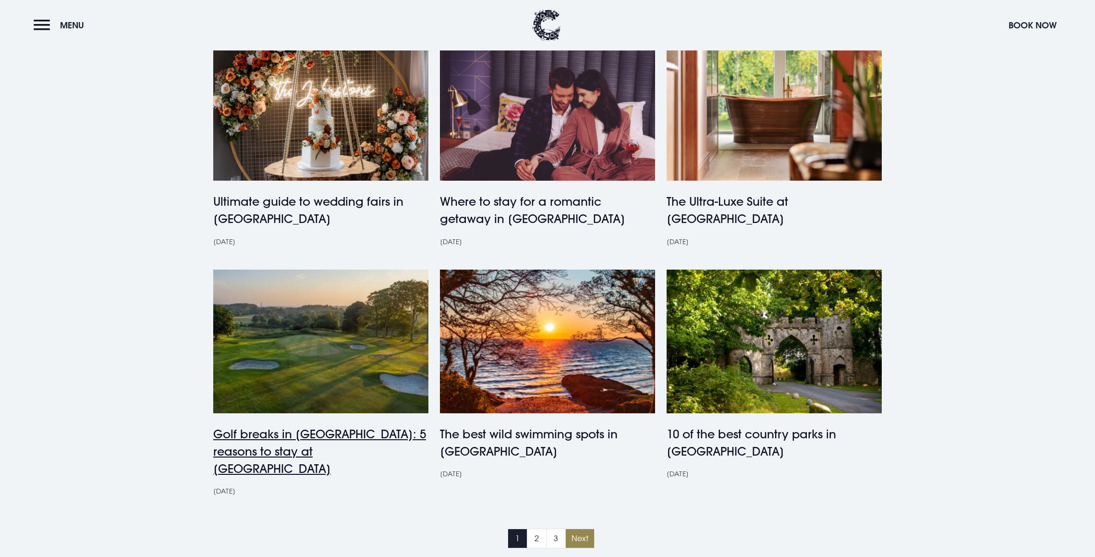
click at [346, 451] on h4 "Golf breaks in Northern Ireland: 5 reasons to stay at Clandeboye Lodge" at bounding box center [320, 451] width 215 height 52
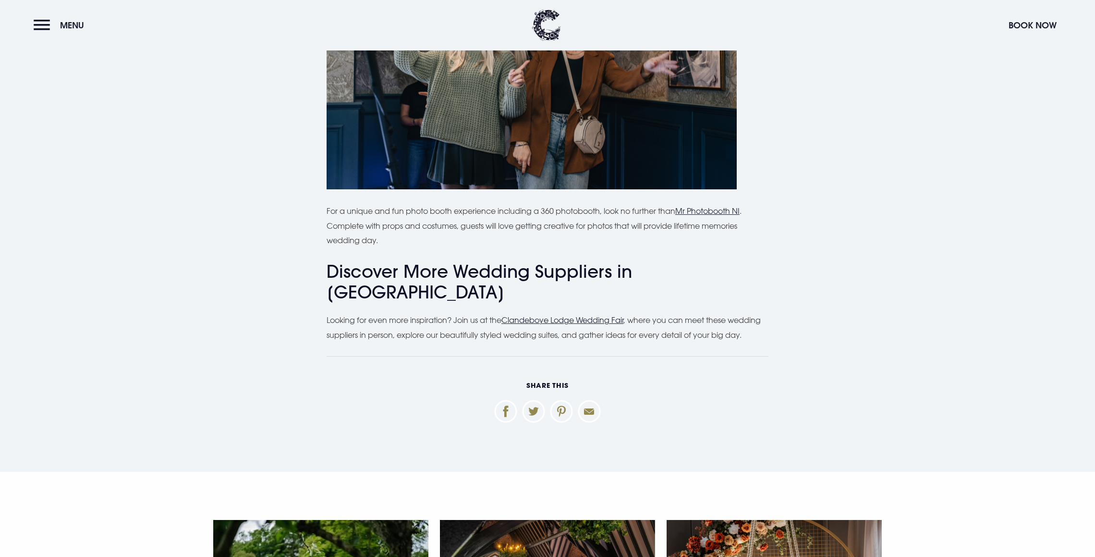
scroll to position [4014, 0]
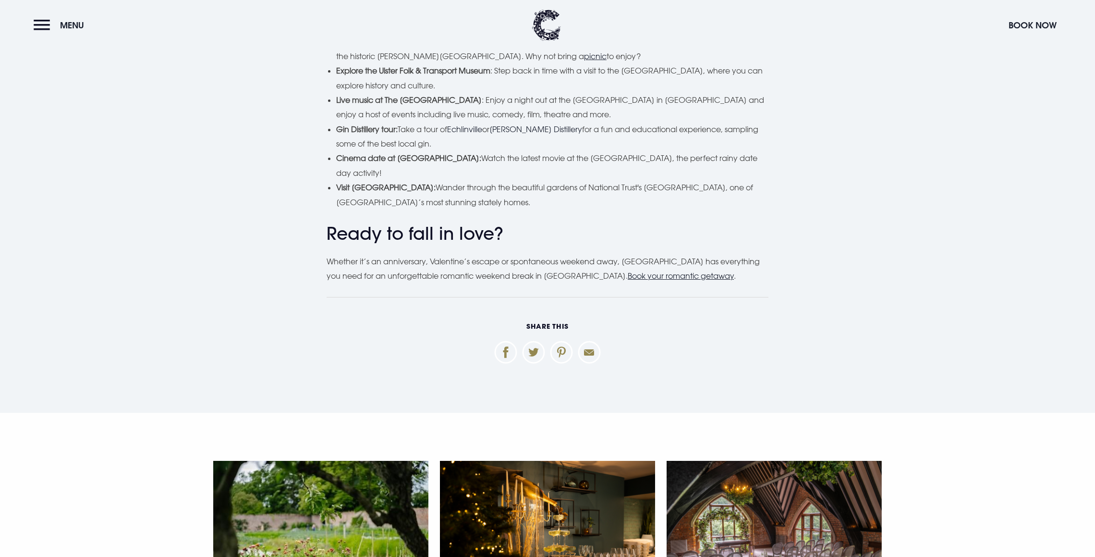
scroll to position [3116, 0]
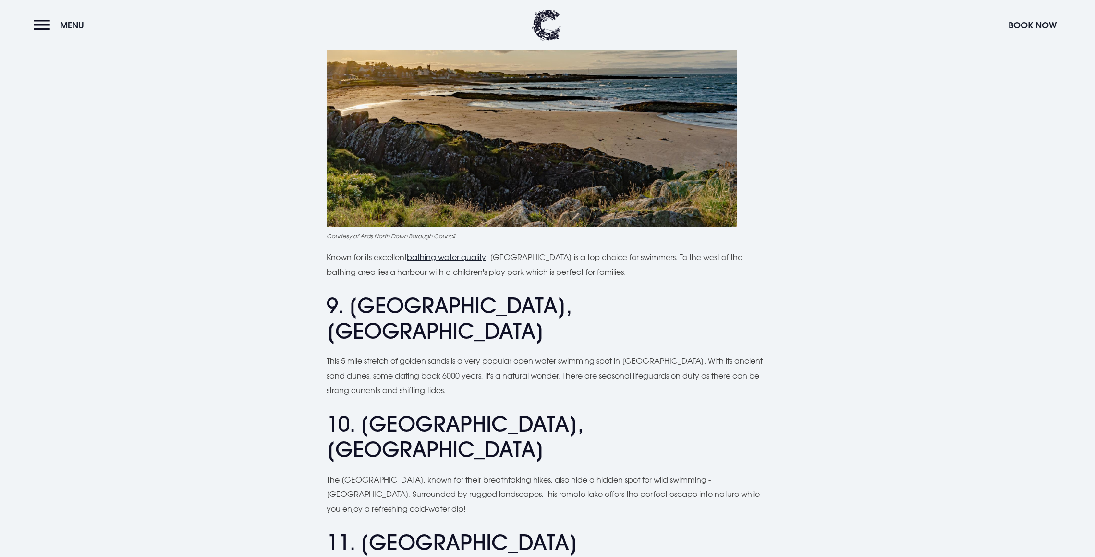
scroll to position [2454, 0]
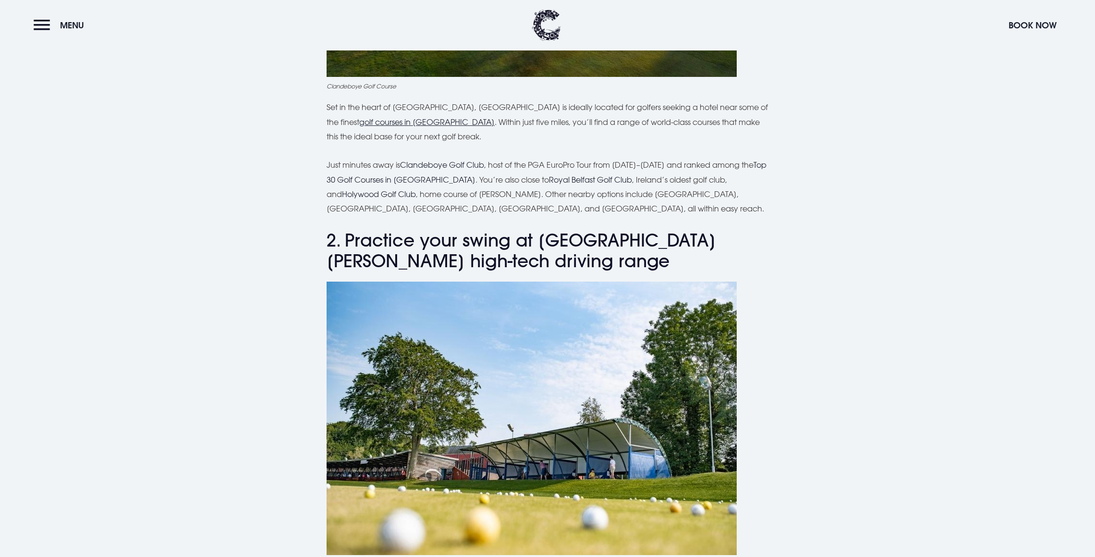
scroll to position [723, 0]
